Goal: Transaction & Acquisition: Purchase product/service

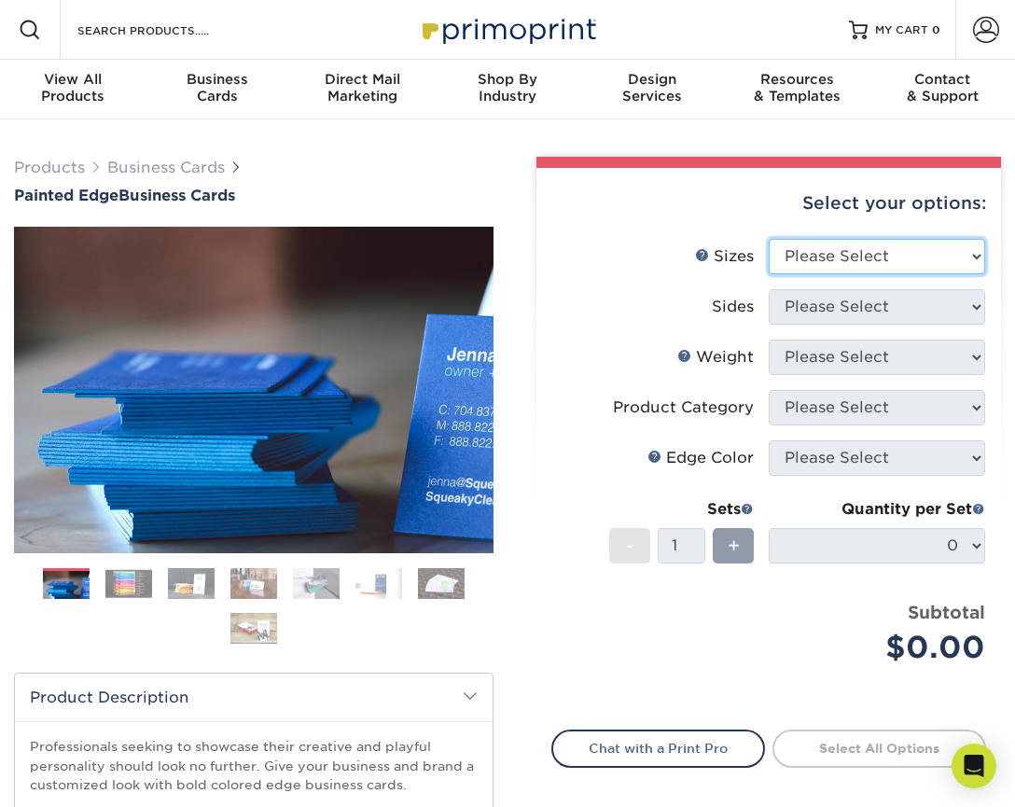
click at [864, 258] on select "Please Select 2" x 3.5" - Standard 2.125" x 3.375" - European 2.5" x 2.5" - Squ…" at bounding box center [877, 256] width 216 height 35
select select "2.00x3.50"
click at [769, 239] on select "Please Select 2" x 3.5" - Standard 2.125" x 3.375" - European 2.5" x 2.5" - Squ…" at bounding box center [877, 256] width 216 height 35
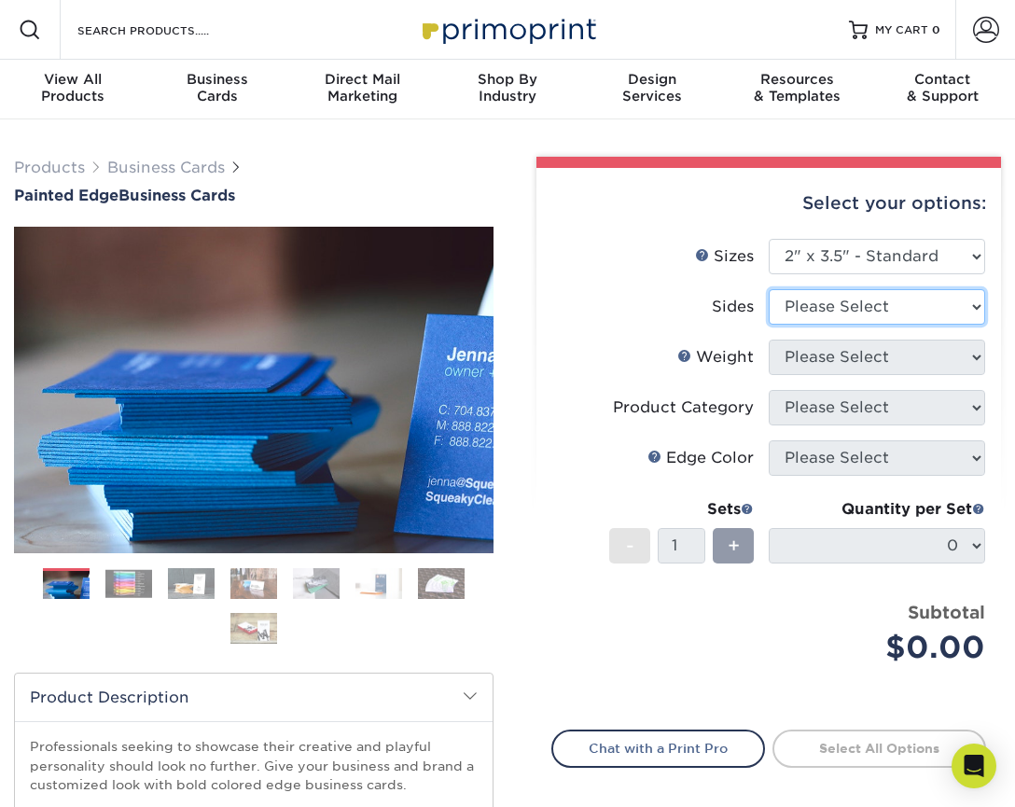
click at [860, 305] on select "Please Select Print Both Sides Print Front Only" at bounding box center [877, 306] width 216 height 35
select select "32d3c223-f82c-492b-b915-ba065a00862f"
click at [769, 289] on select "Please Select Print Both Sides Print Front Only" at bounding box center [877, 306] width 216 height 35
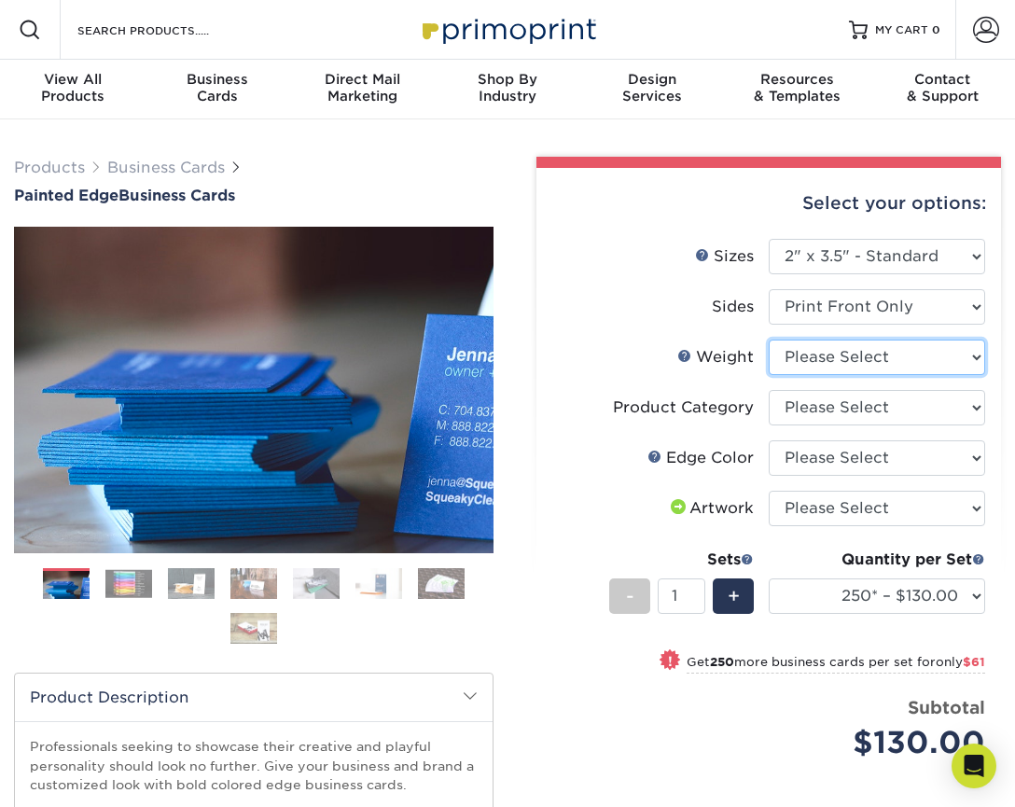
click at [858, 358] on select "Please Select 32PTUC" at bounding box center [877, 357] width 216 height 35
select select "32PTUC"
click at [769, 340] on select "Please Select 32PTUC" at bounding box center [877, 357] width 216 height 35
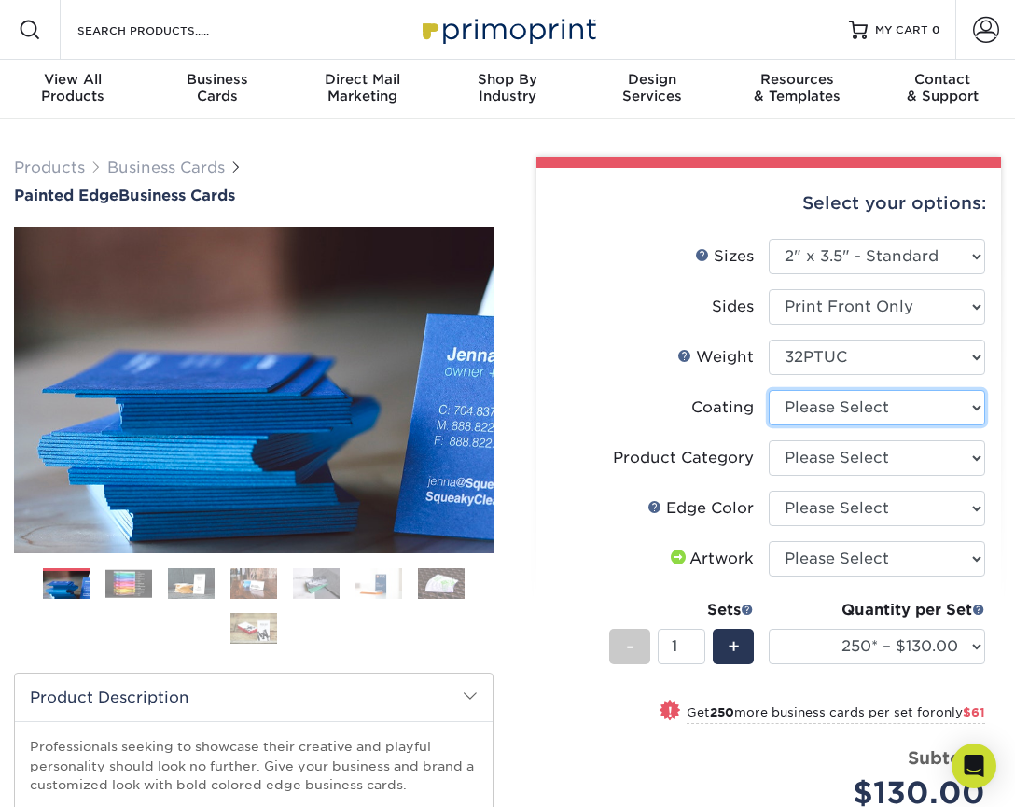
click at [879, 406] on select at bounding box center [877, 407] width 216 height 35
select select "3e7618de-abca-4bda-9f97-8b9129e913d8"
click at [769, 390] on select at bounding box center [877, 407] width 216 height 35
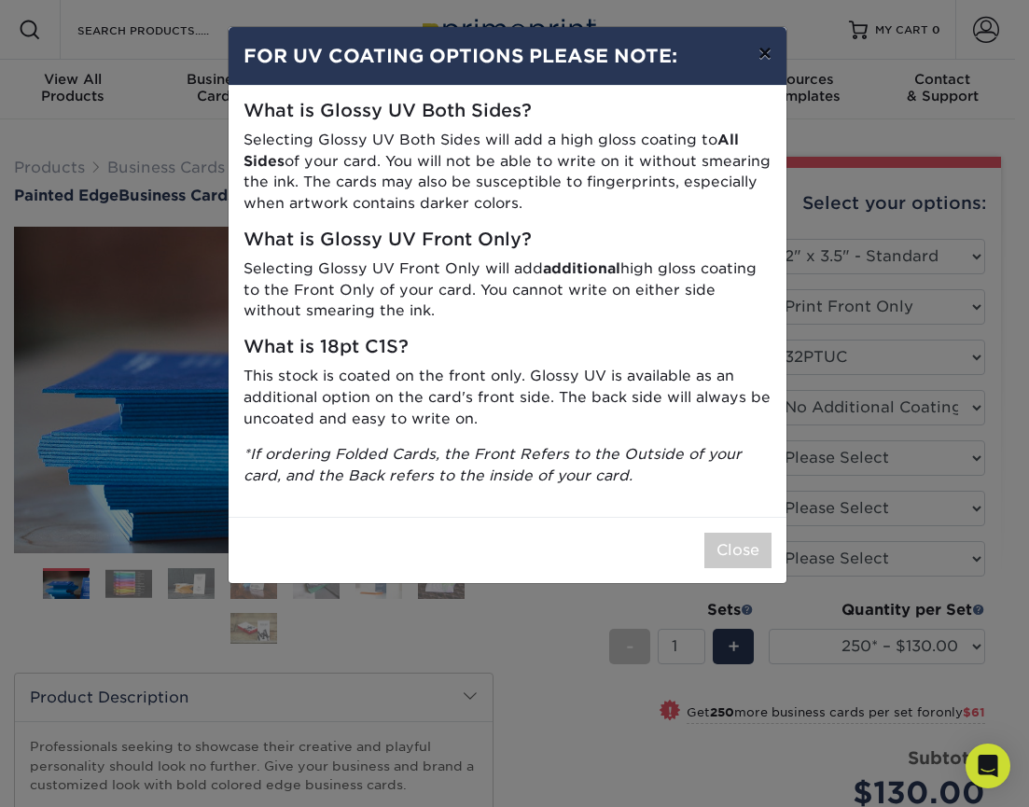
click at [762, 52] on button "×" at bounding box center [764, 53] width 43 height 52
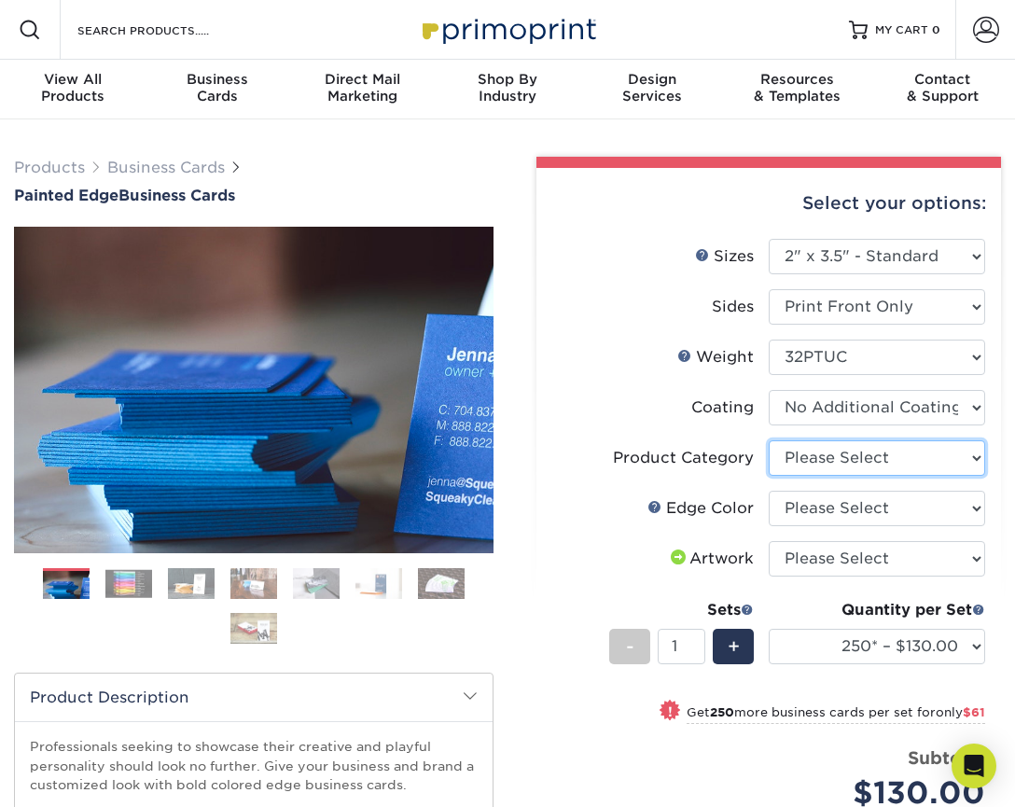
click at [826, 464] on select "Please Select Business Cards" at bounding box center [877, 457] width 216 height 35
select select "3b5148f1-0588-4f88-a218-97bcfdce65c1"
click at [769, 440] on select "Please Select Business Cards" at bounding box center [877, 457] width 216 height 35
click at [828, 510] on select "Please Select Charcoal Black Brown Blue Pearlescent Blue Pearlescent Gold Pearl…" at bounding box center [877, 508] width 216 height 35
click at [125, 580] on img at bounding box center [128, 583] width 47 height 29
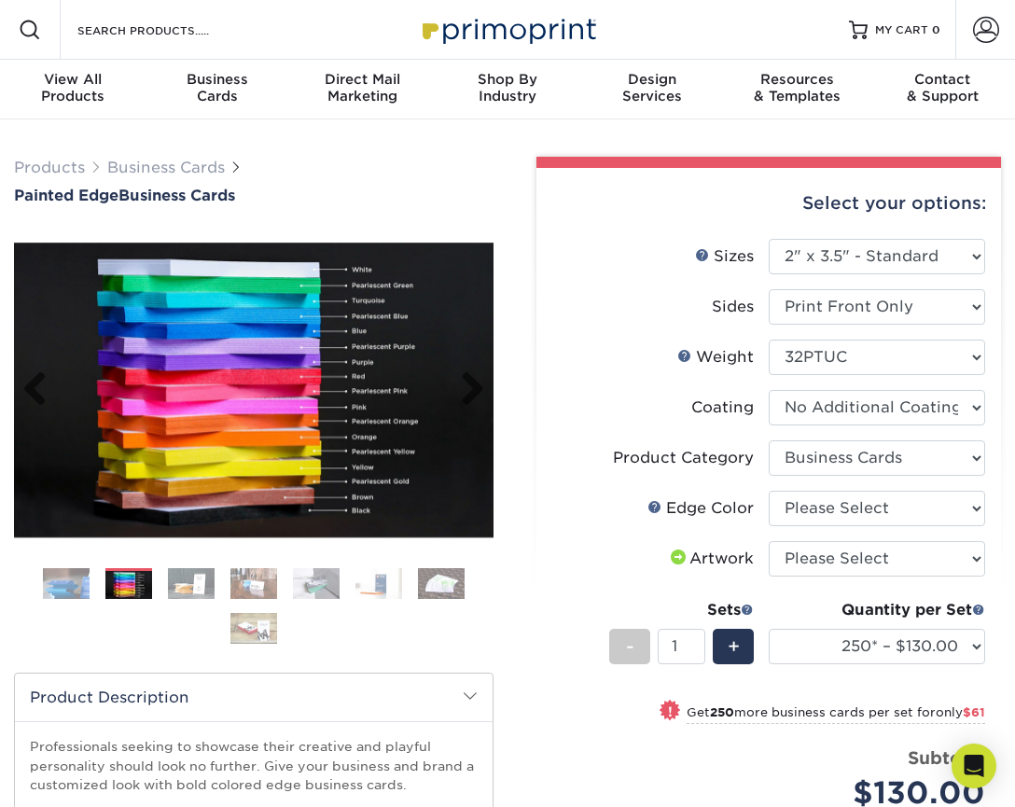
click at [266, 457] on img at bounding box center [253, 390] width 479 height 295
click at [279, 338] on img at bounding box center [253, 390] width 479 height 295
click at [70, 590] on img at bounding box center [66, 584] width 47 height 47
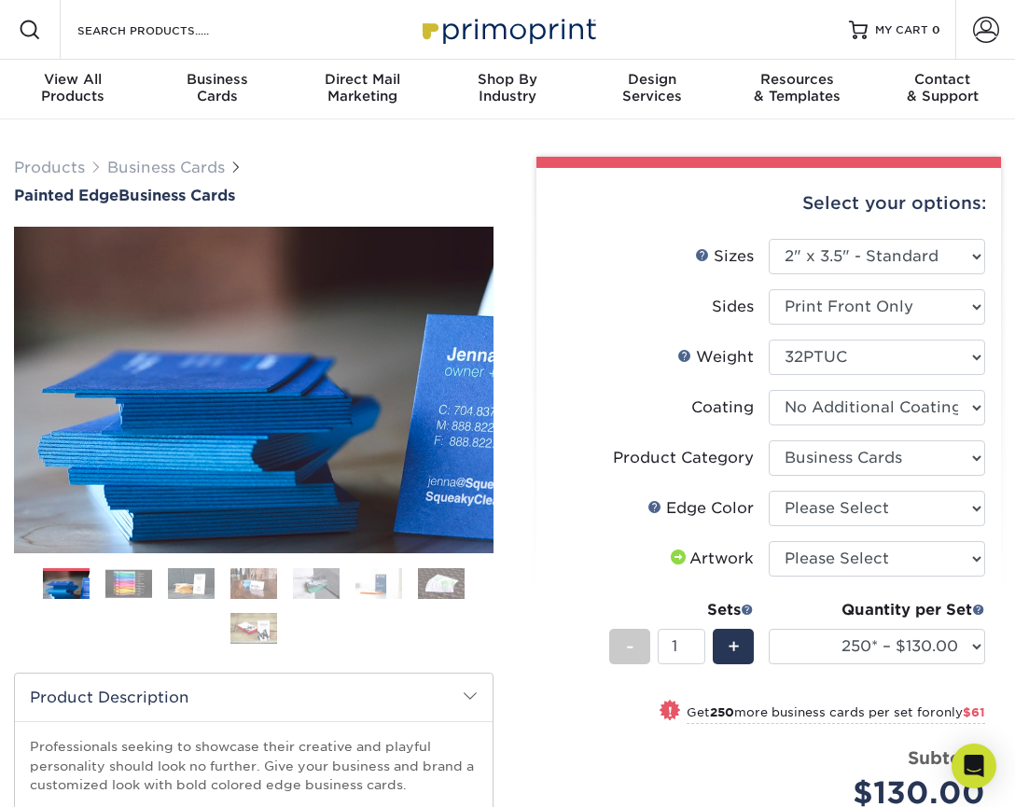
click at [196, 589] on img at bounding box center [191, 583] width 47 height 33
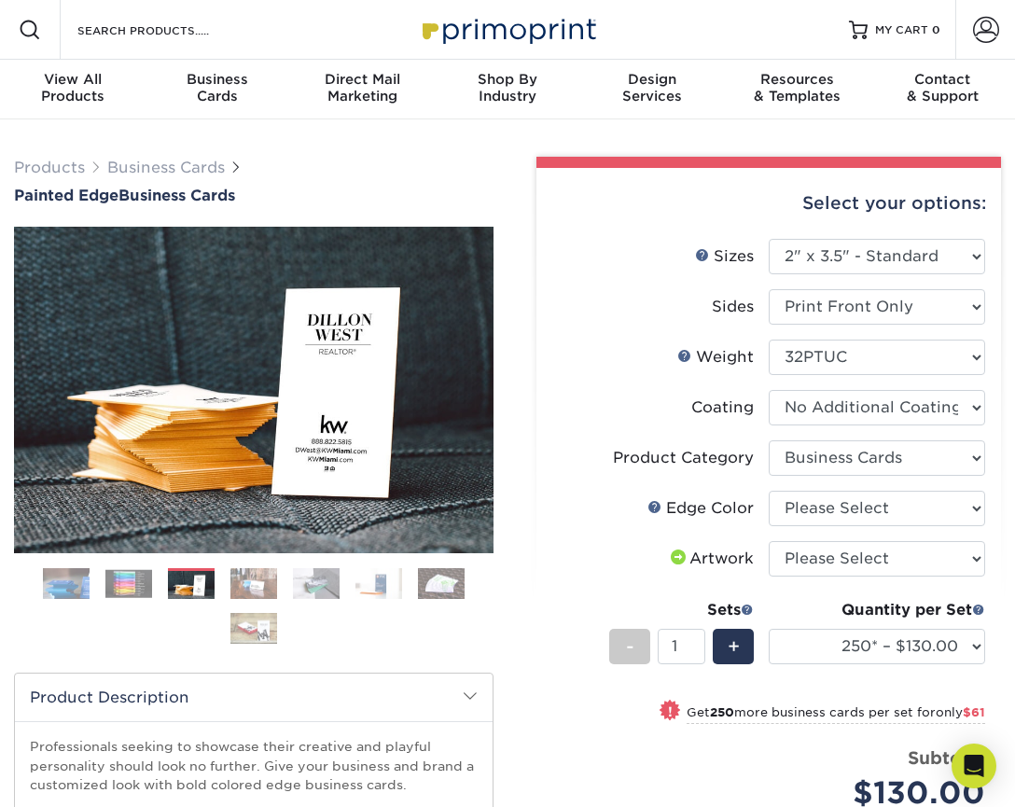
click at [241, 586] on img at bounding box center [253, 583] width 47 height 33
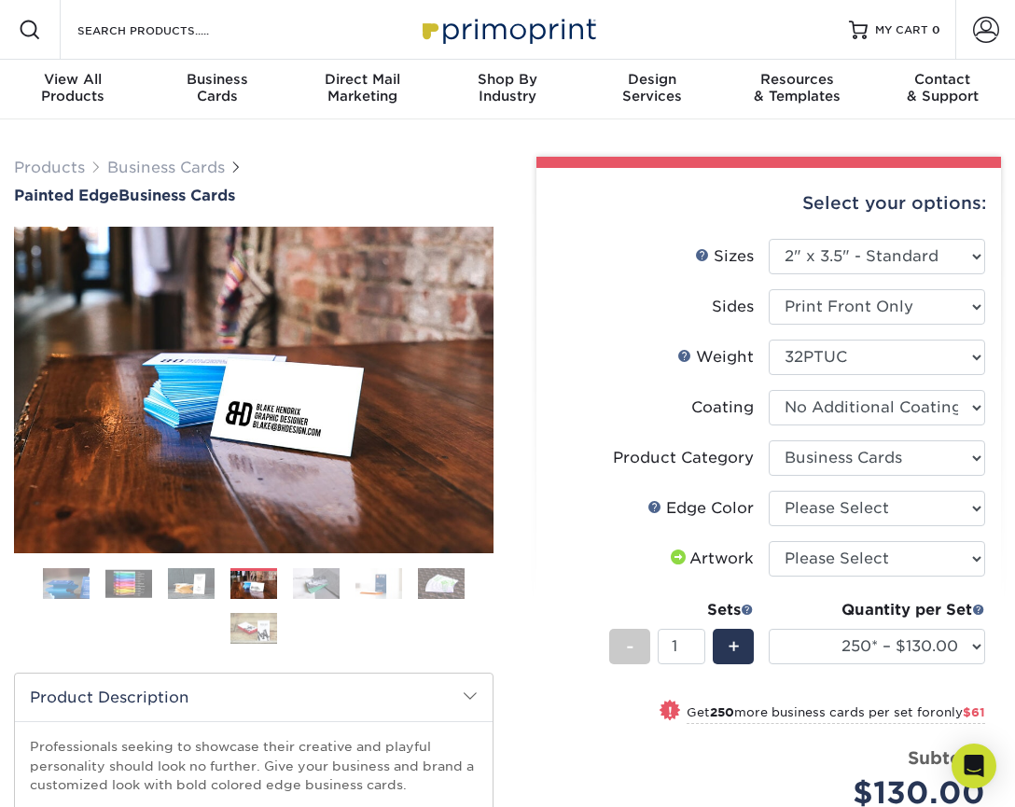
click at [318, 585] on img at bounding box center [316, 583] width 47 height 33
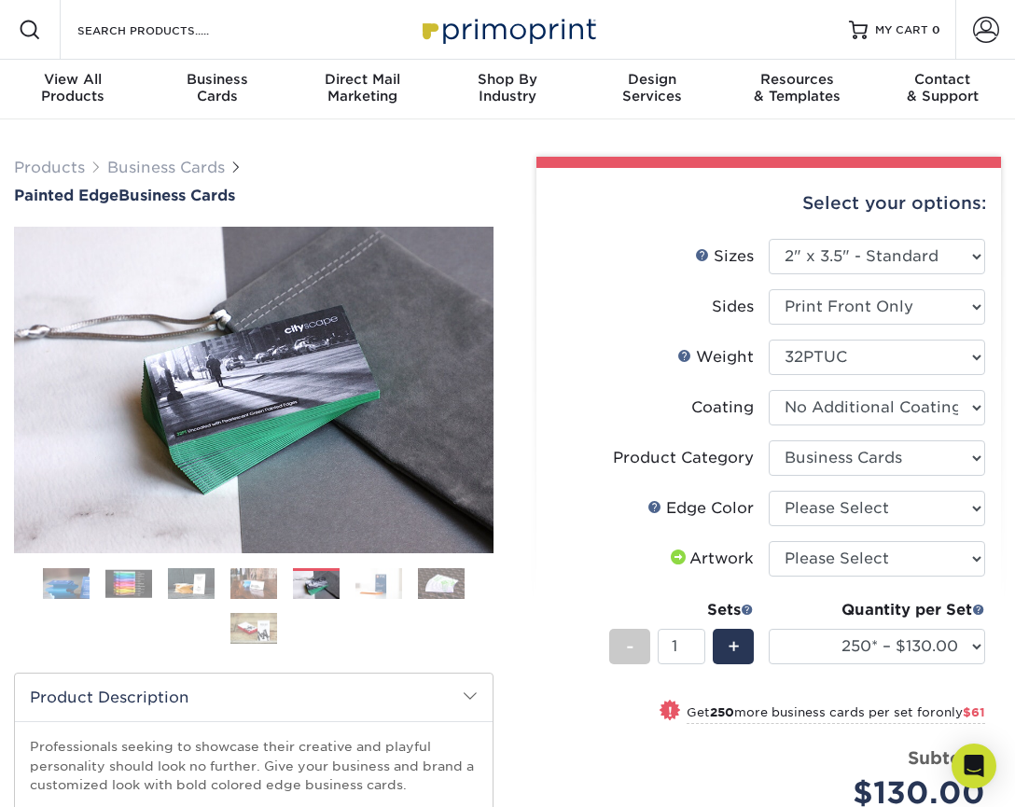
click at [367, 583] on img at bounding box center [378, 583] width 47 height 33
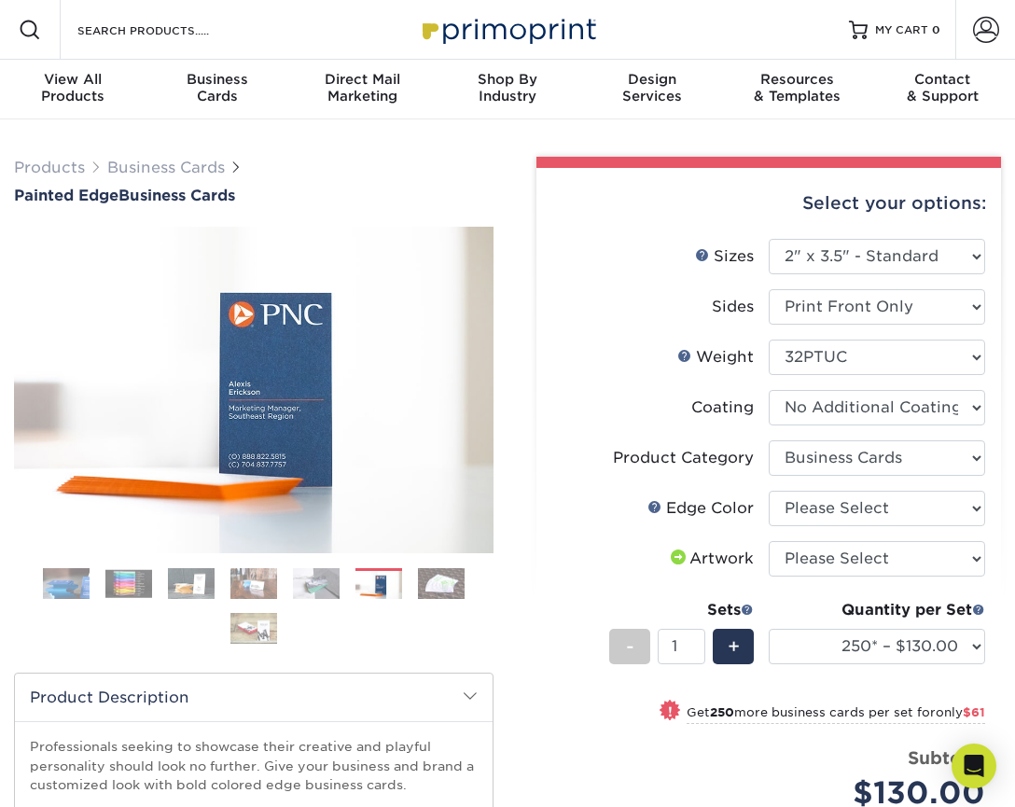
click at [438, 585] on img at bounding box center [441, 583] width 47 height 33
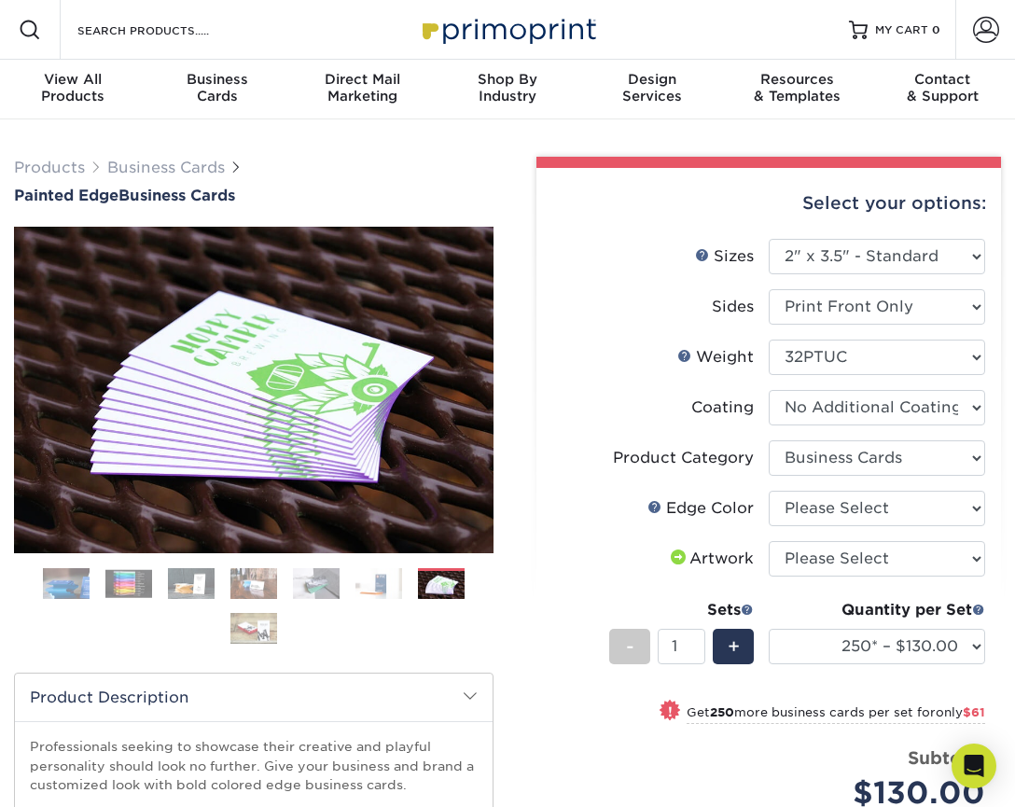
click at [243, 633] on img at bounding box center [253, 628] width 47 height 33
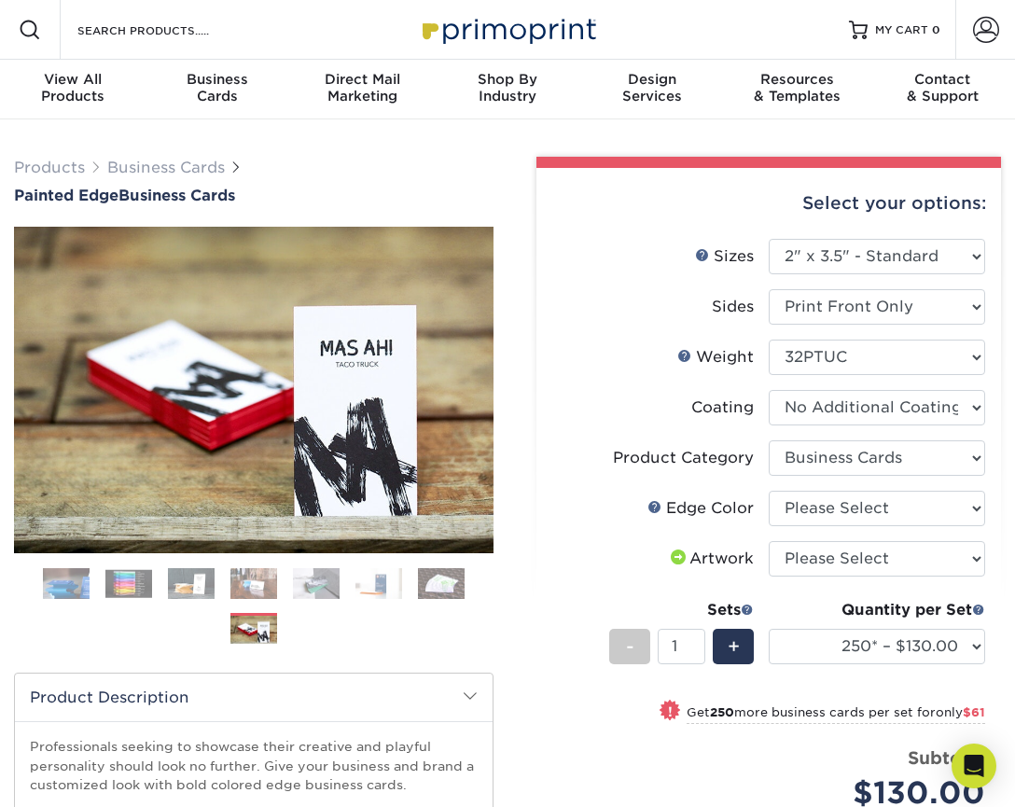
click at [310, 588] on img at bounding box center [316, 583] width 47 height 33
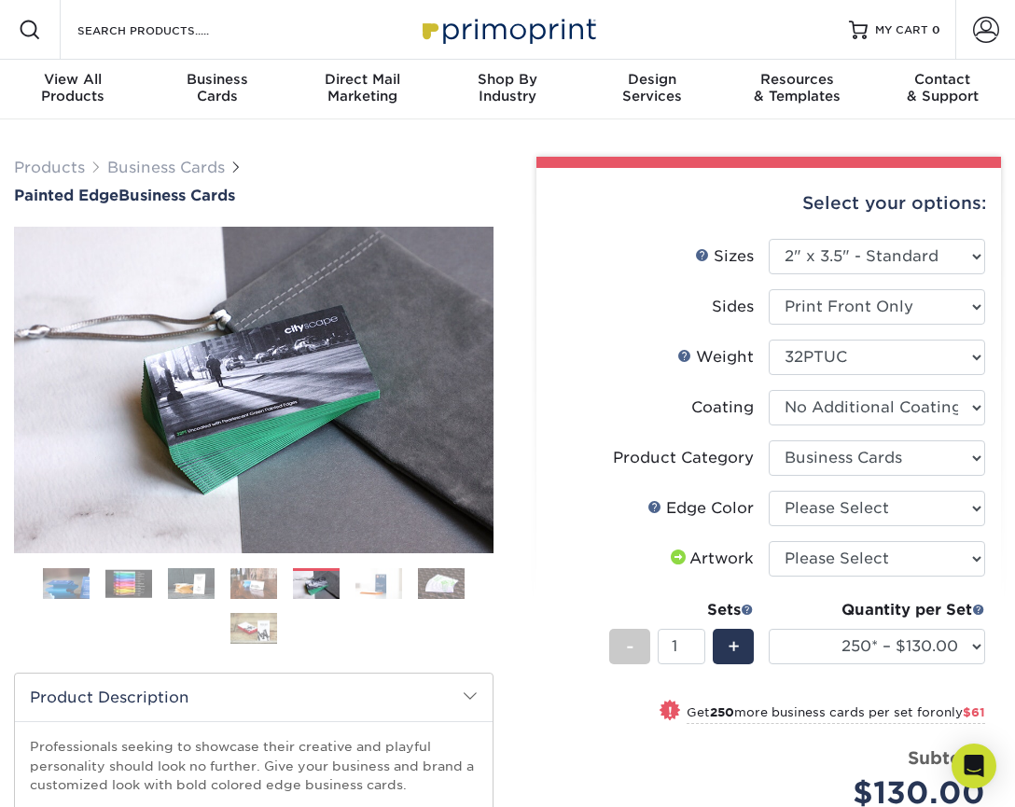
click at [362, 589] on img at bounding box center [378, 583] width 47 height 33
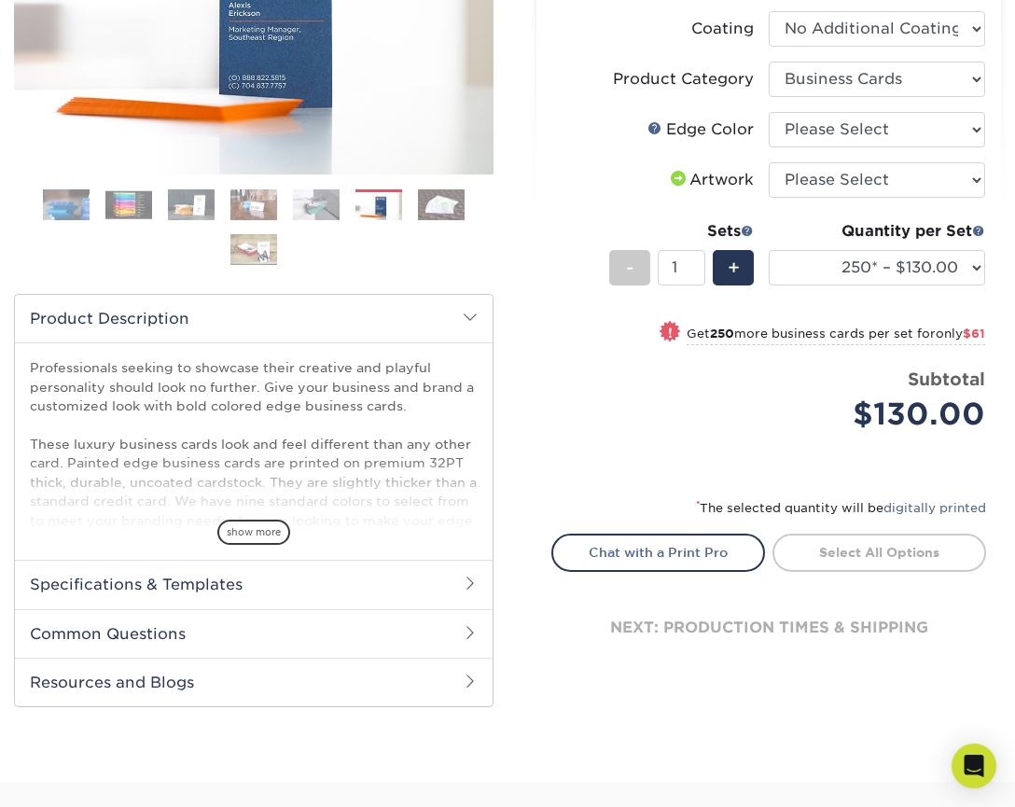
scroll to position [571, 0]
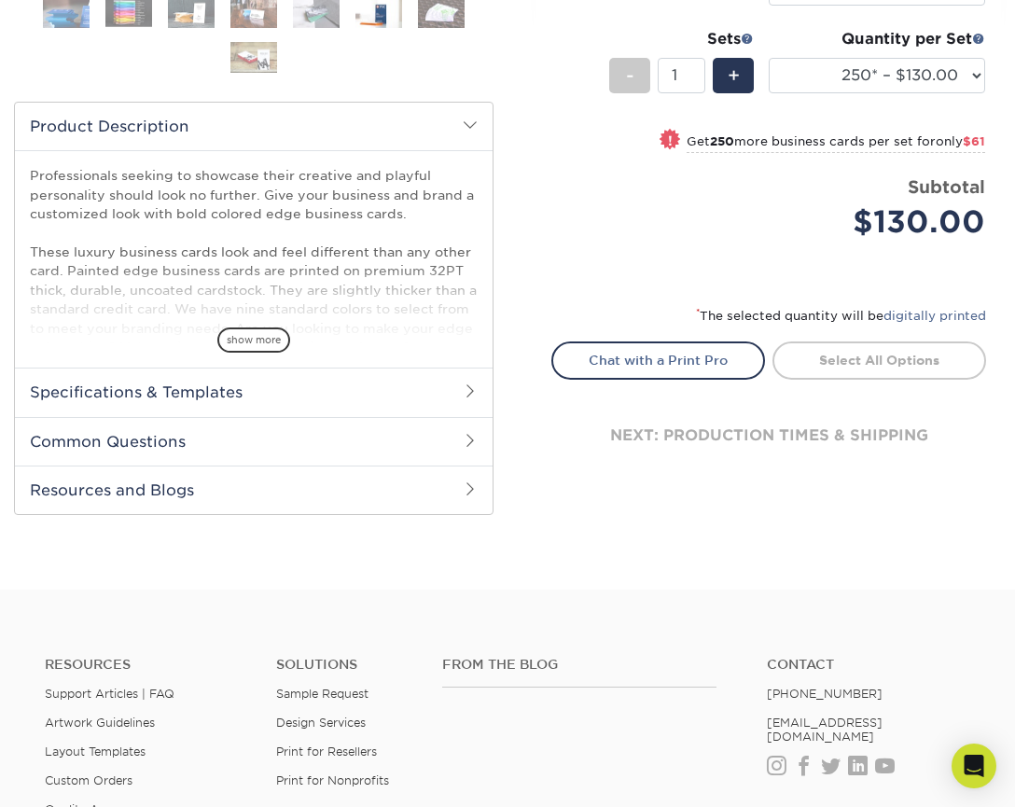
click at [337, 392] on h2 "Specifications & Templates" at bounding box center [254, 392] width 478 height 49
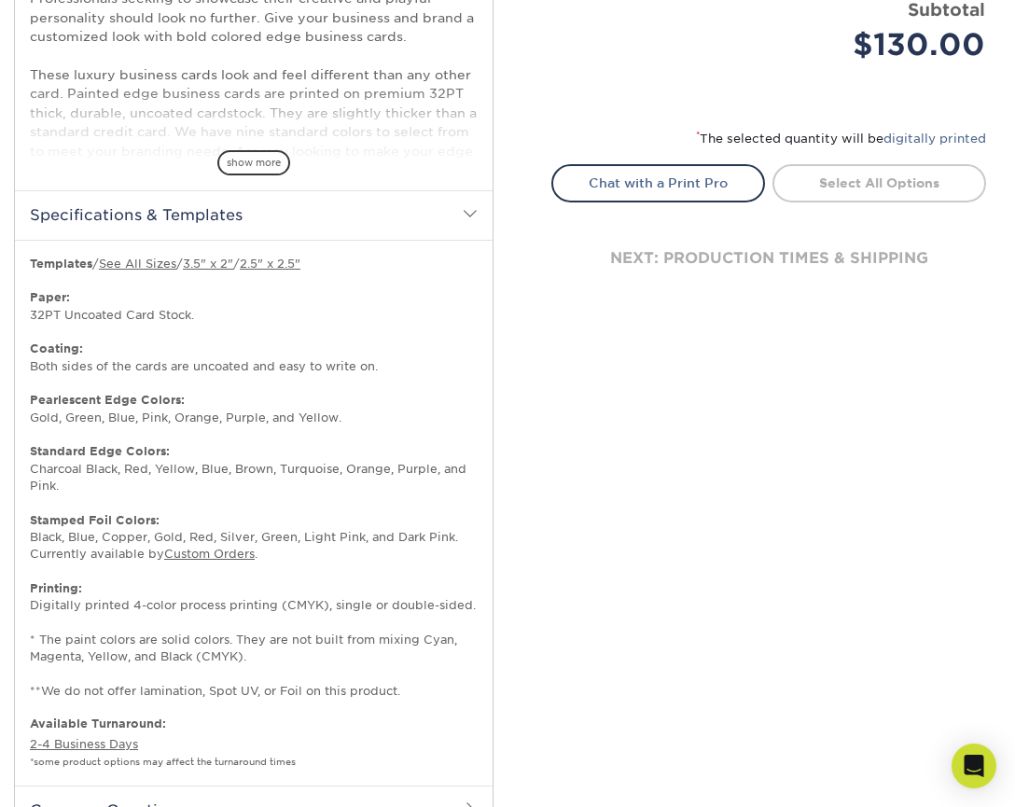
scroll to position [918, 0]
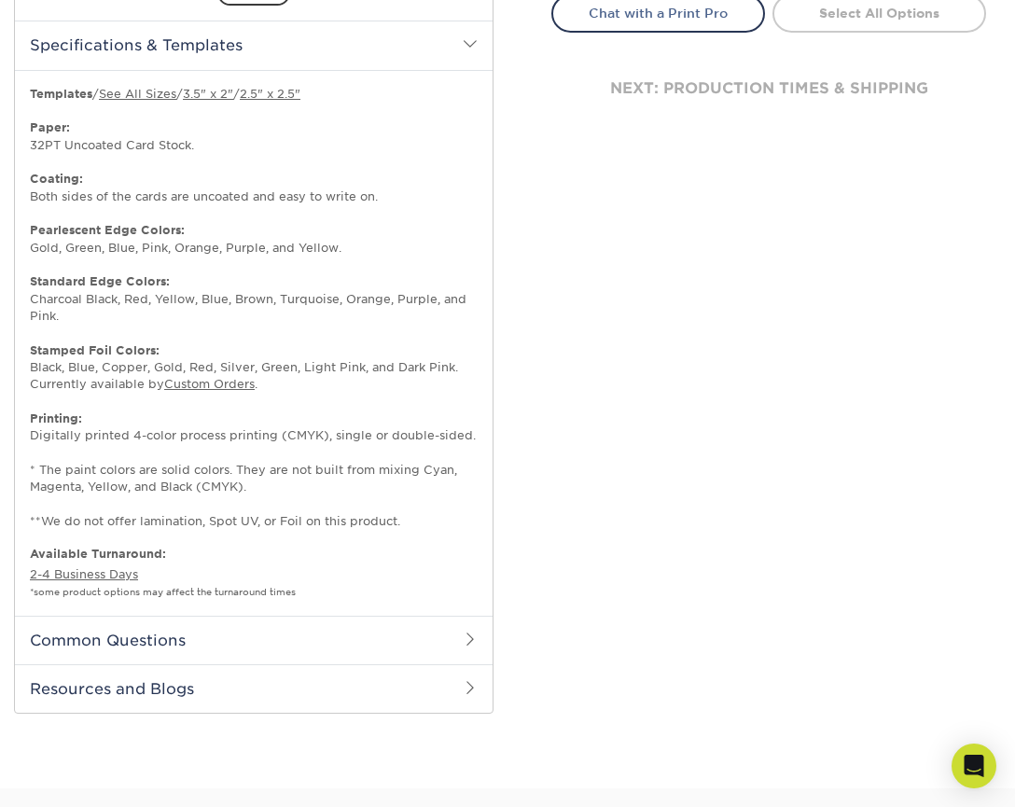
click at [429, 632] on h2 "Common Questions" at bounding box center [254, 640] width 478 height 49
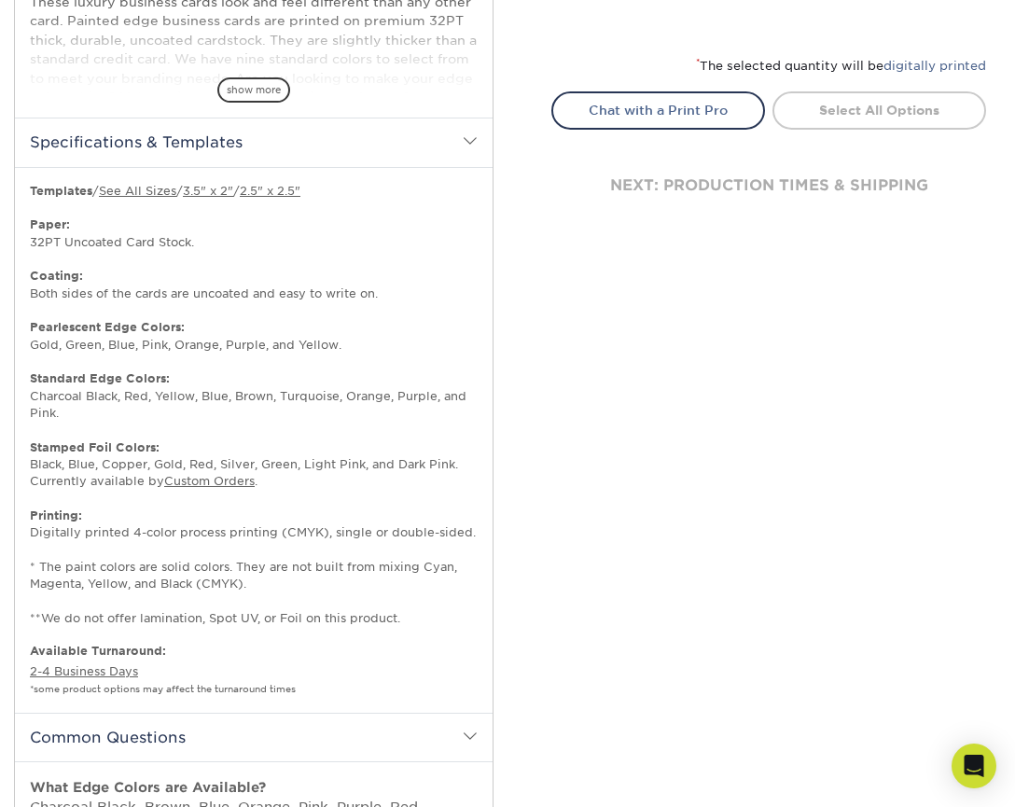
scroll to position [0, 0]
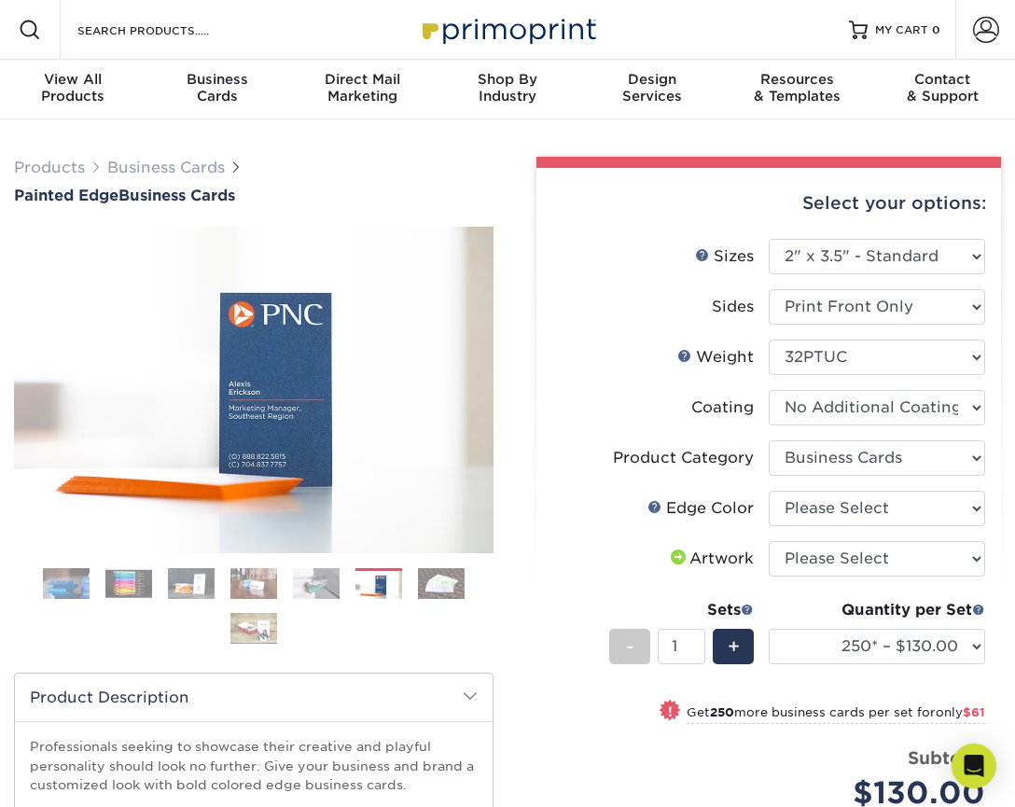
click at [174, 582] on img at bounding box center [191, 583] width 47 height 33
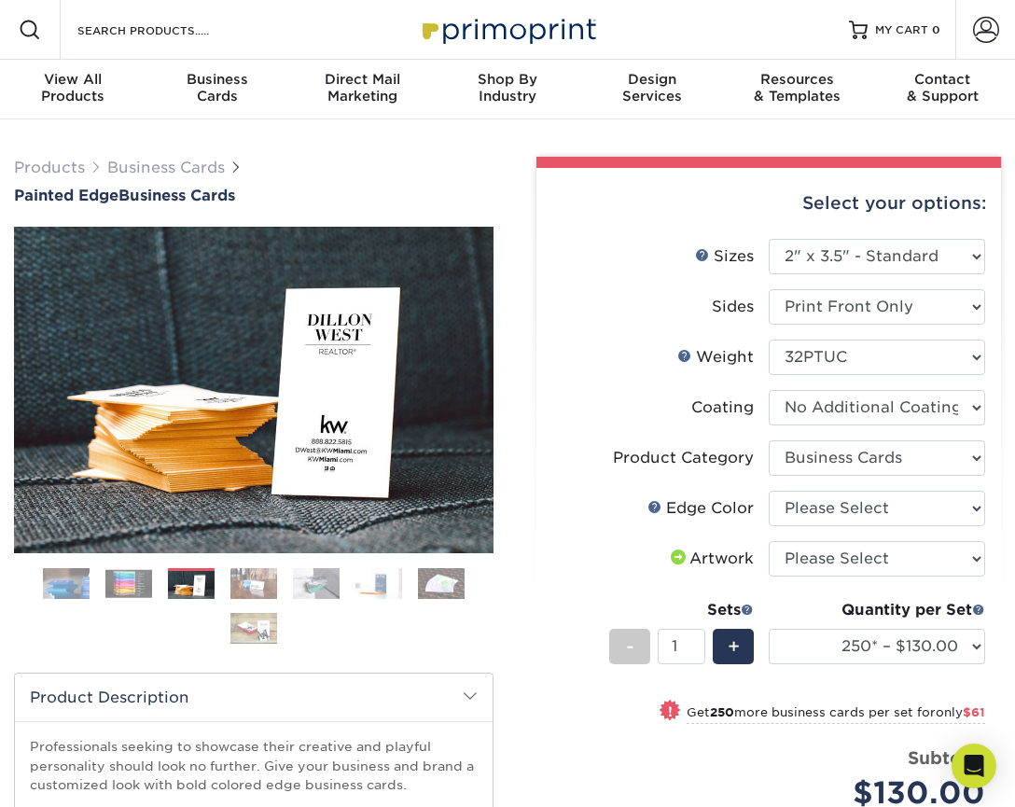
click at [118, 588] on img at bounding box center [128, 583] width 47 height 29
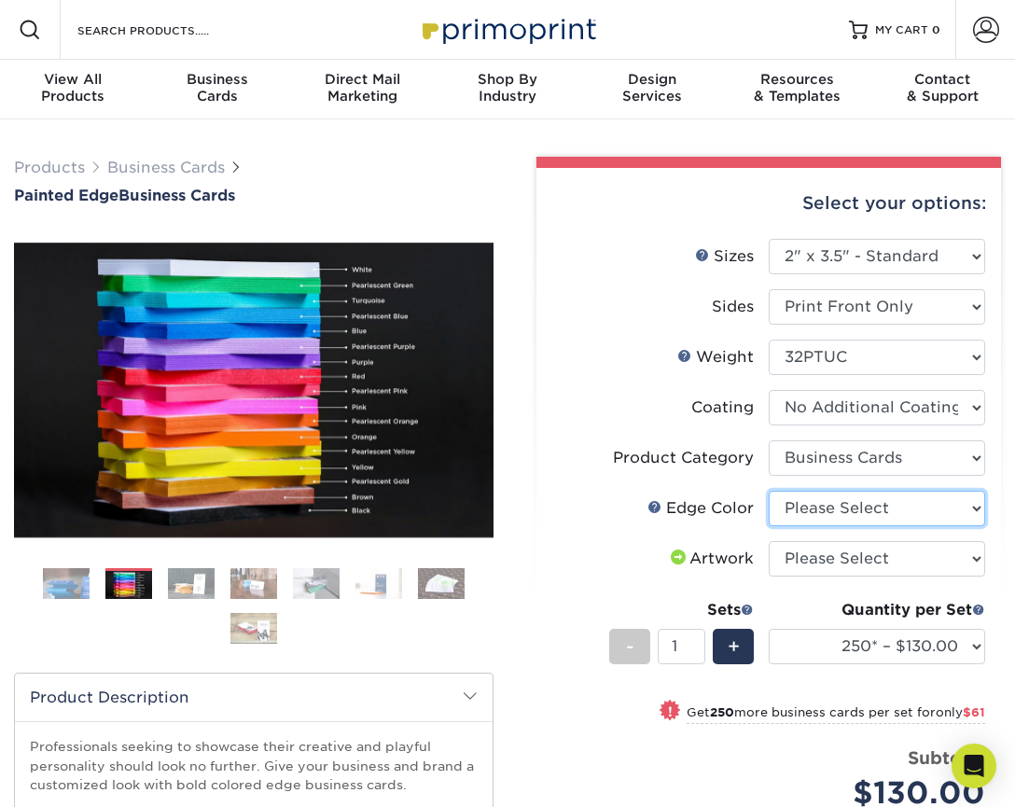
click at [836, 508] on select "Please Select Charcoal Black Brown Blue Pearlescent Blue Pearlescent Gold Pearl…" at bounding box center [877, 508] width 216 height 35
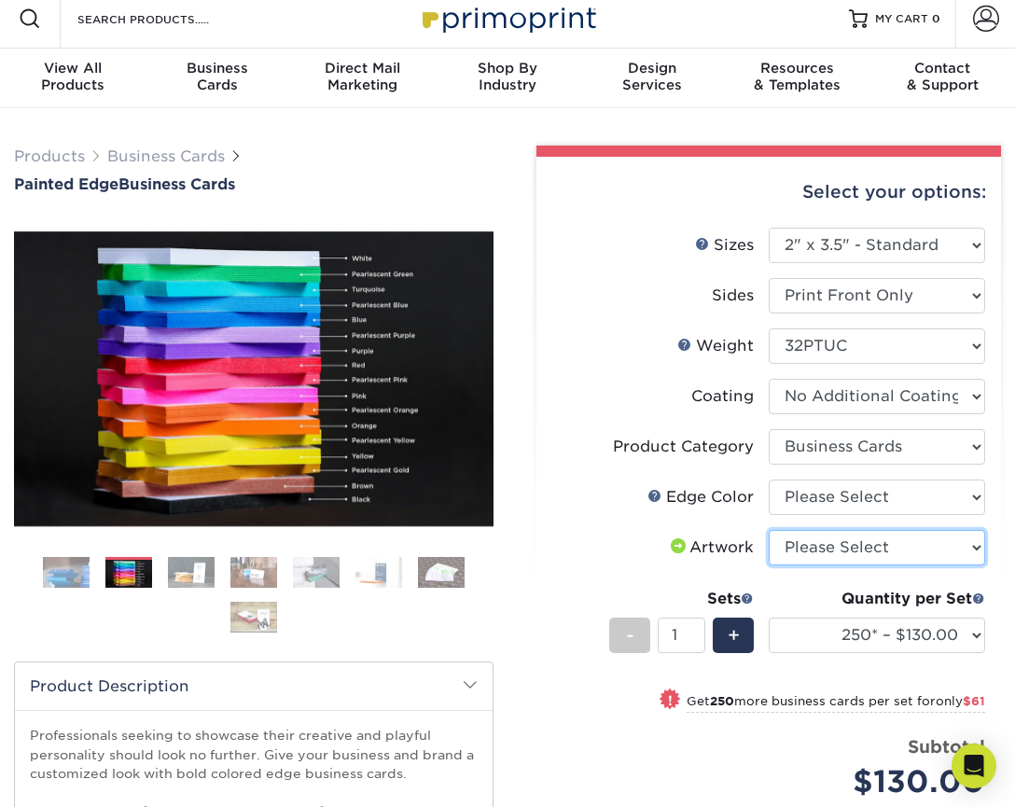
click at [856, 547] on select "Please Select I will upload files I need a design - $100" at bounding box center [877, 547] width 216 height 35
